Goal: Register for event/course

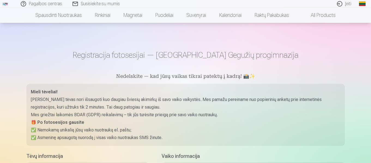
scroll to position [117, 0]
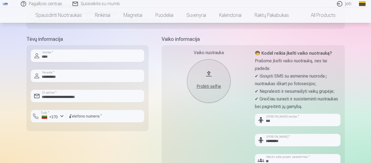
click at [210, 80] on div "Pridėti selfie" at bounding box center [208, 85] width 33 height 10
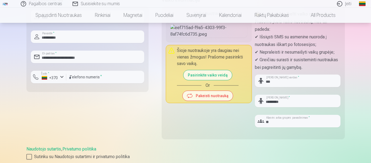
scroll to position [157, 0]
click at [210, 80] on button "Pasirinkite vaiko veidą" at bounding box center [207, 75] width 49 height 10
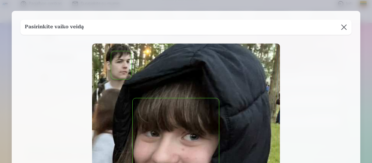
drag, startPoint x: 184, startPoint y: 117, endPoint x: 185, endPoint y: 96, distance: 20.5
click at [173, 149] on button "button" at bounding box center [176, 150] width 87 height 104
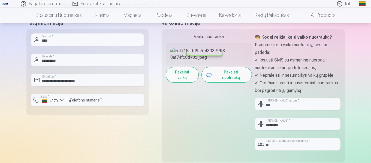
scroll to position [125, 0]
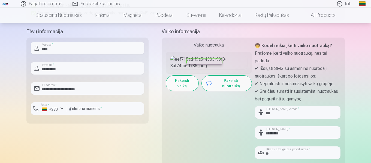
click at [224, 91] on button "Pakeisti nuotrauką" at bounding box center [227, 83] width 50 height 15
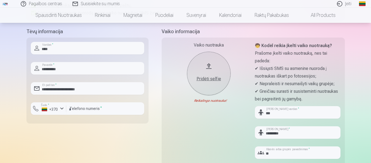
click at [214, 80] on div "Pridėti selfie" at bounding box center [208, 79] width 33 height 7
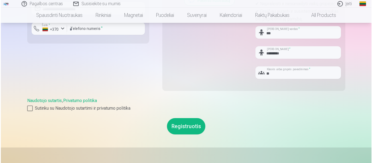
scroll to position [209, 0]
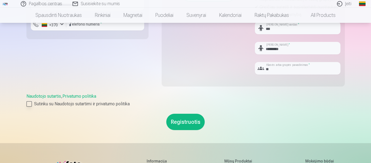
click at [30, 104] on div at bounding box center [28, 103] width 5 height 5
click at [183, 124] on button "Registruotis" at bounding box center [185, 122] width 38 height 16
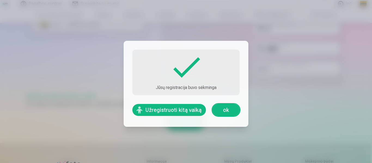
click at [231, 114] on link "ok" at bounding box center [226, 110] width 27 height 12
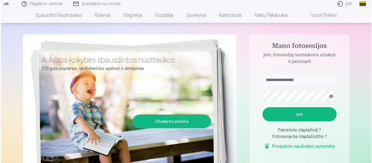
scroll to position [35, 0]
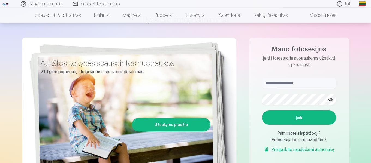
click at [346, 4] on link "Įeiti" at bounding box center [344, 4] width 25 height 8
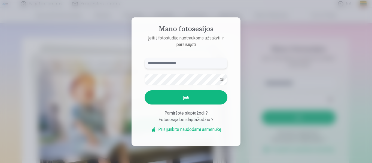
click at [187, 65] on input "text" at bounding box center [186, 63] width 83 height 11
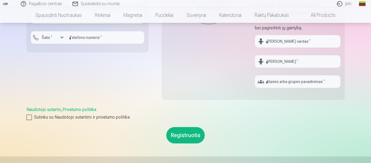
scroll to position [198, 0]
